Goal: Task Accomplishment & Management: Manage account settings

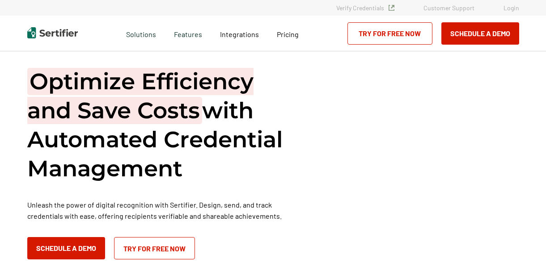
click at [512, 5] on link "Login" at bounding box center [511, 8] width 16 height 8
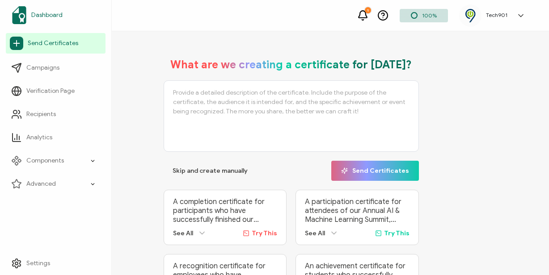
click at [55, 11] on span "Dashboard" at bounding box center [46, 15] width 31 height 9
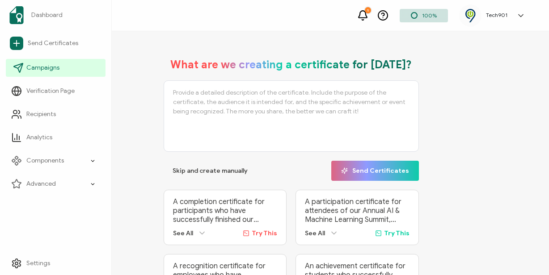
click at [46, 66] on span "Campaigns" at bounding box center [42, 67] width 33 height 9
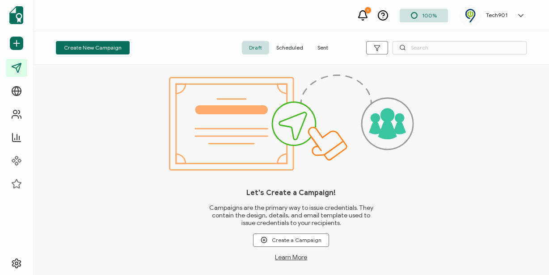
click at [287, 44] on span "Scheduled" at bounding box center [289, 47] width 41 height 13
click at [323, 44] on span "Sent" at bounding box center [322, 47] width 25 height 13
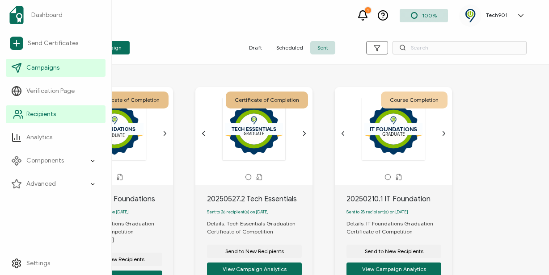
click at [37, 114] on span "Recipients" at bounding box center [40, 114] width 29 height 9
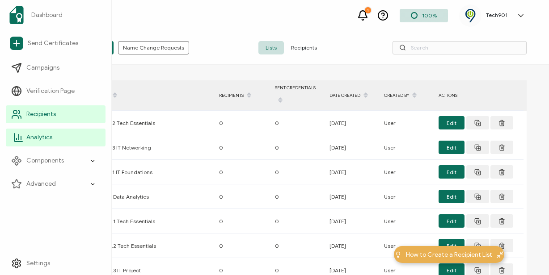
click at [37, 135] on span "Analytics" at bounding box center [39, 137] width 26 height 9
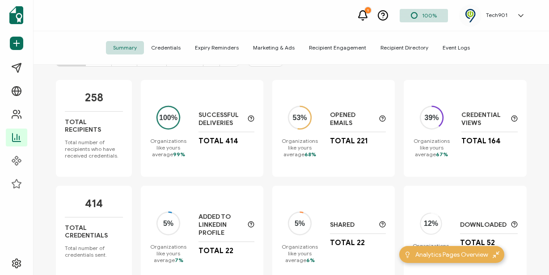
scroll to position [91, 0]
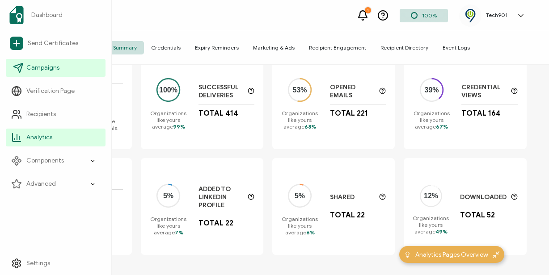
click at [50, 66] on span "Campaigns" at bounding box center [42, 67] width 33 height 9
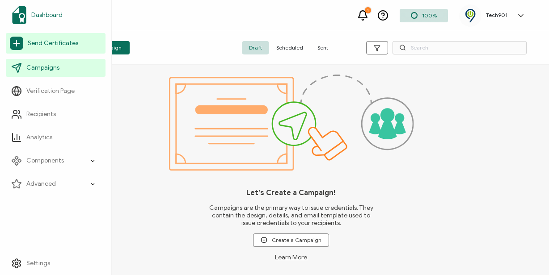
click at [62, 14] on span "Dashboard" at bounding box center [46, 15] width 31 height 9
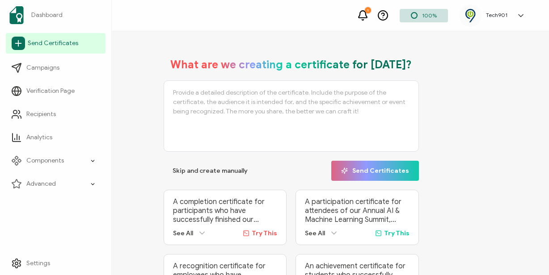
click at [51, 43] on span "Send Certificates" at bounding box center [53, 43] width 50 height 9
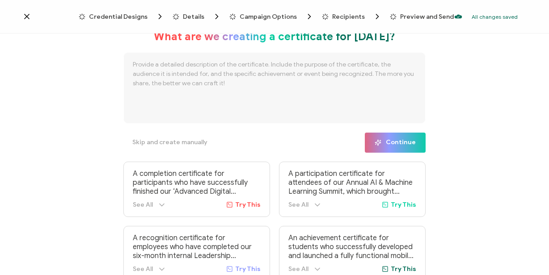
click at [23, 15] on icon at bounding box center [26, 16] width 9 height 9
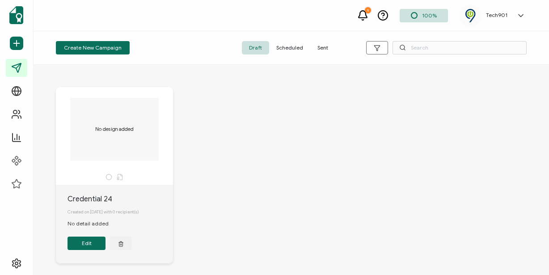
click at [327, 47] on span "Sent" at bounding box center [322, 47] width 25 height 13
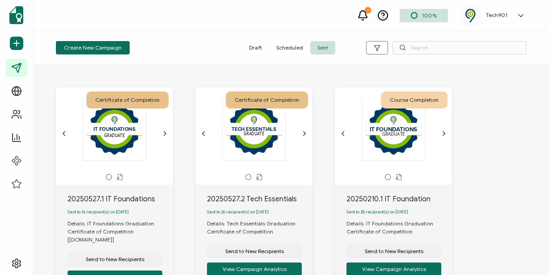
click at [287, 44] on span "Scheduled" at bounding box center [289, 47] width 41 height 13
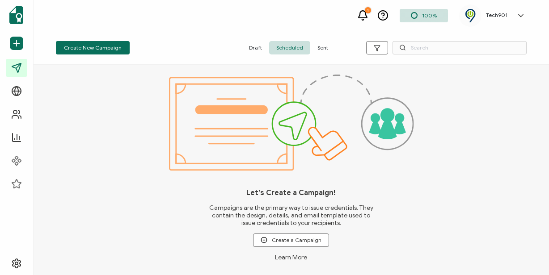
click at [314, 45] on span "Sent" at bounding box center [322, 47] width 25 height 13
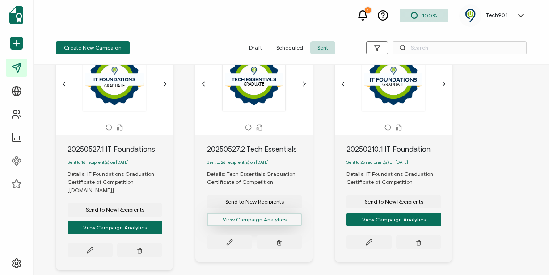
scroll to position [47, 0]
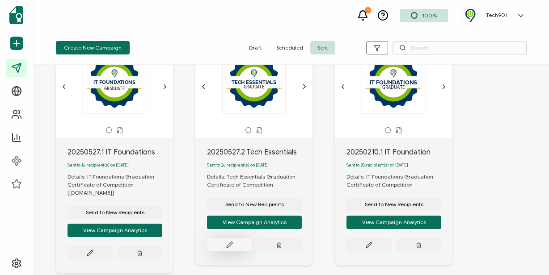
click at [232, 243] on button at bounding box center [229, 244] width 45 height 13
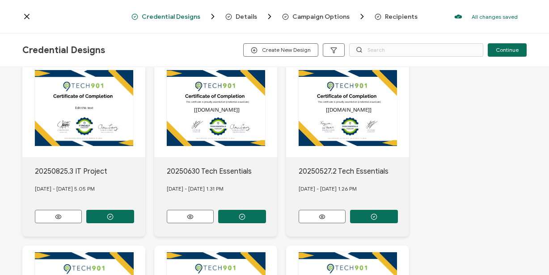
scroll to position [79, 0]
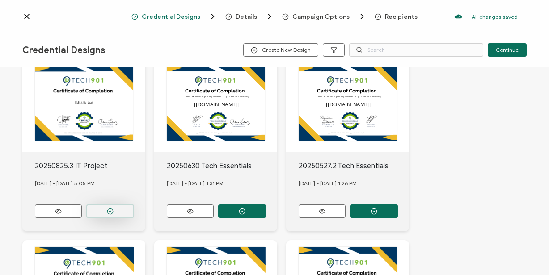
click at [119, 210] on button "button" at bounding box center [110, 211] width 48 height 13
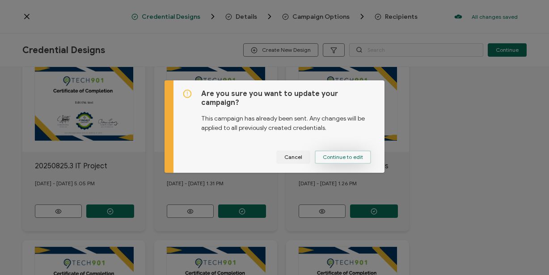
click at [351, 155] on span "Continue to edit" at bounding box center [343, 157] width 40 height 5
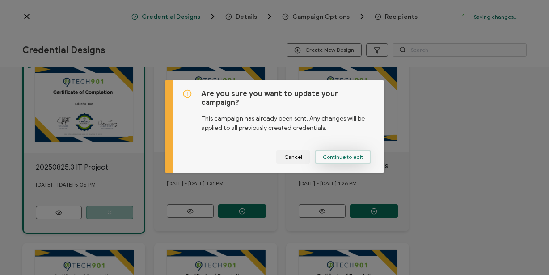
click at [351, 155] on span "Continue to edit" at bounding box center [343, 157] width 40 height 5
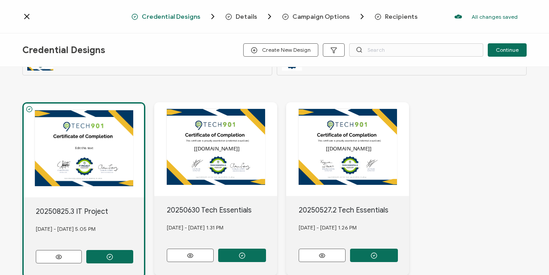
scroll to position [0, 0]
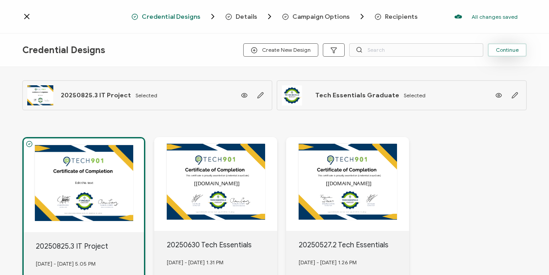
click at [506, 49] on span "Continue" at bounding box center [506, 49] width 23 height 5
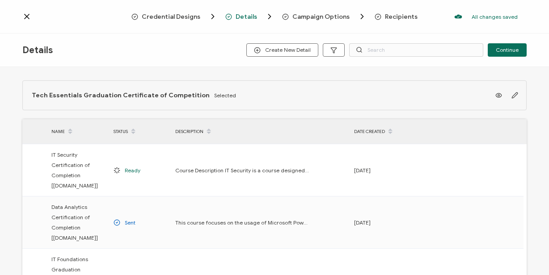
click at [23, 14] on icon at bounding box center [26, 16] width 9 height 9
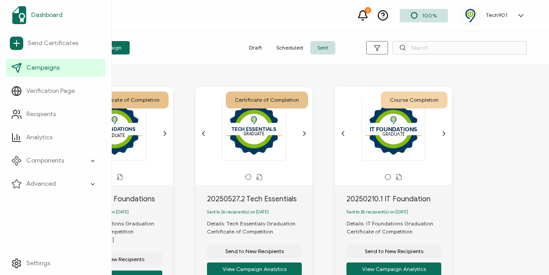
click at [48, 19] on span "Dashboard" at bounding box center [46, 15] width 31 height 9
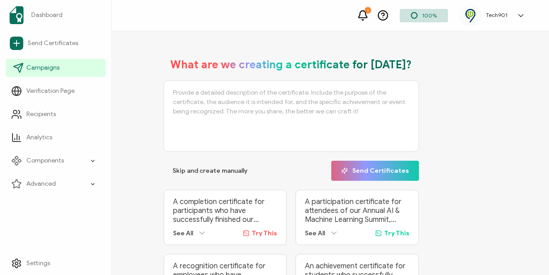
click at [38, 67] on span "Campaigns" at bounding box center [42, 67] width 33 height 9
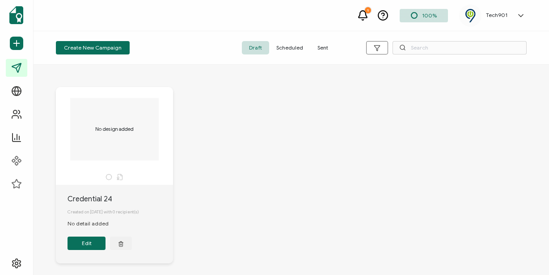
scroll to position [46, 0]
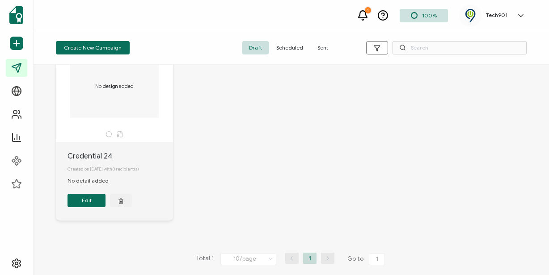
click at [297, 46] on span "Scheduled" at bounding box center [289, 47] width 41 height 13
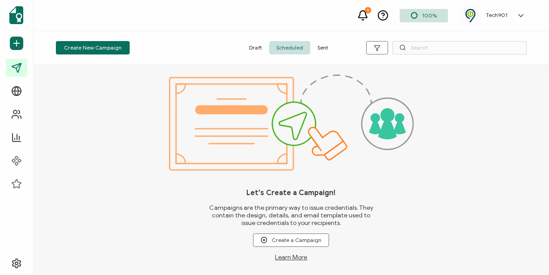
click at [320, 48] on span "Sent" at bounding box center [322, 47] width 25 height 13
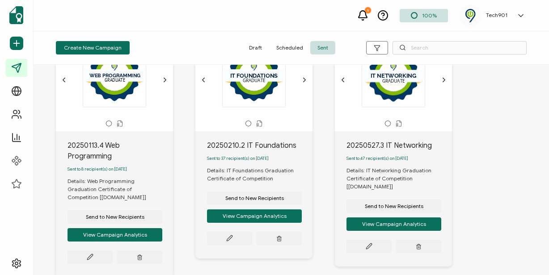
scroll to position [297, 0]
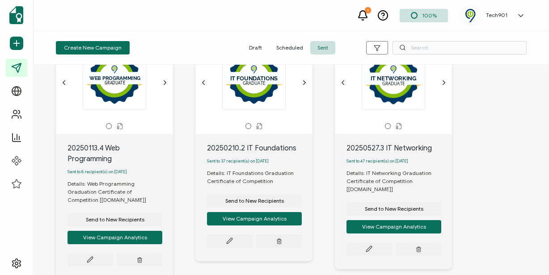
click at [207, 216] on div "Send to New Recipients View Campaign Analytics" at bounding box center [254, 209] width 95 height 31
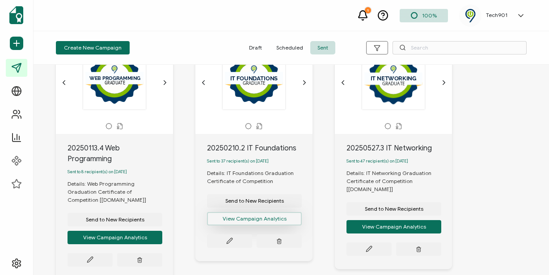
click at [214, 221] on button "View Campaign Analytics" at bounding box center [254, 218] width 95 height 13
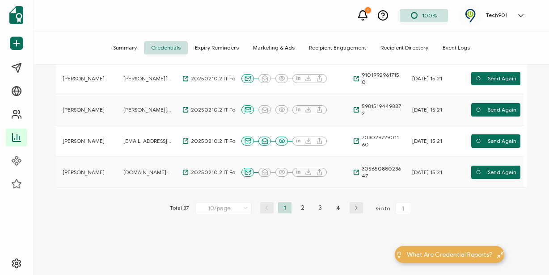
scroll to position [323, 0]
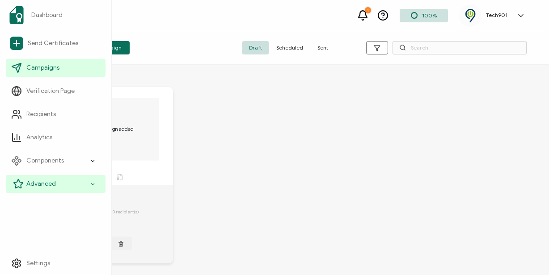
click at [34, 185] on span "Advanced" at bounding box center [40, 184] width 29 height 9
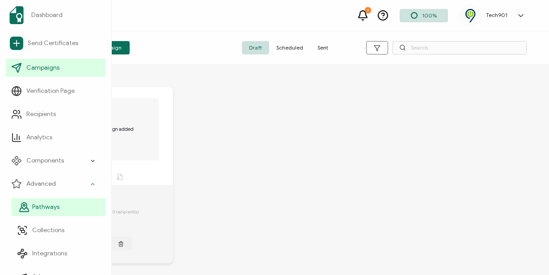
click at [42, 207] on span "Pathways" at bounding box center [45, 207] width 27 height 9
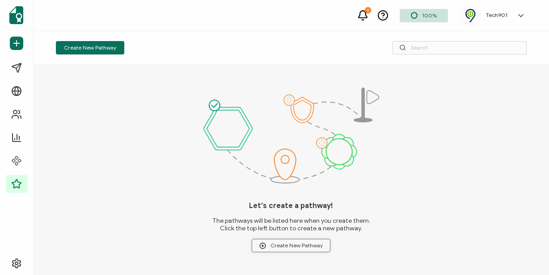
click at [265, 245] on icon "button" at bounding box center [262, 246] width 7 height 7
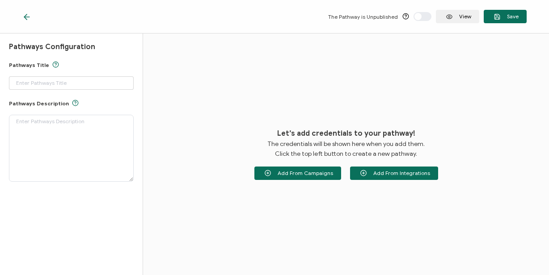
type input "Pathway 1"
click at [25, 15] on icon at bounding box center [25, 16] width 3 height 5
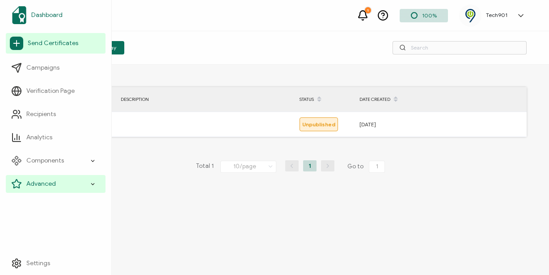
click at [50, 16] on span "Dashboard" at bounding box center [46, 15] width 31 height 9
